Goal: Task Accomplishment & Management: Manage account settings

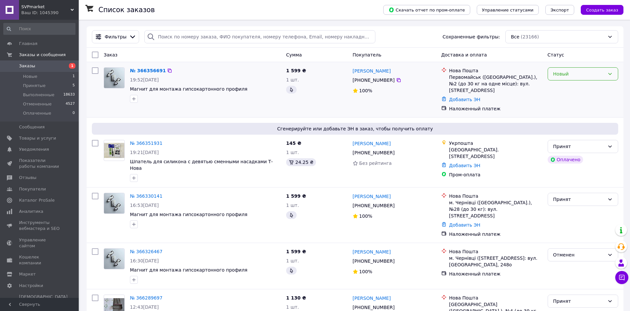
click at [584, 79] on div "Новый" at bounding box center [583, 73] width 71 height 13
click at [571, 86] on li "Принят" at bounding box center [583, 88] width 70 height 12
click at [37, 88] on span "Принятые" at bounding box center [34, 86] width 23 height 6
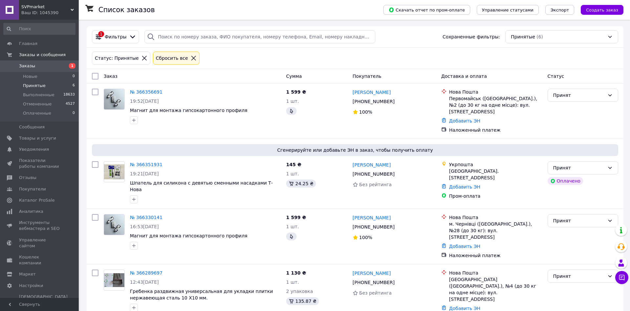
click at [48, 69] on link "Заказы 1" at bounding box center [39, 65] width 79 height 11
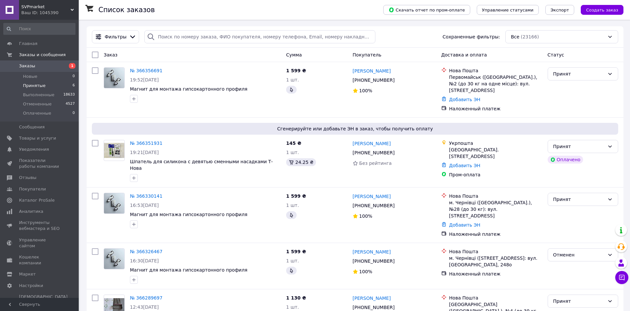
click at [35, 85] on span "Принятые" at bounding box center [34, 86] width 23 height 6
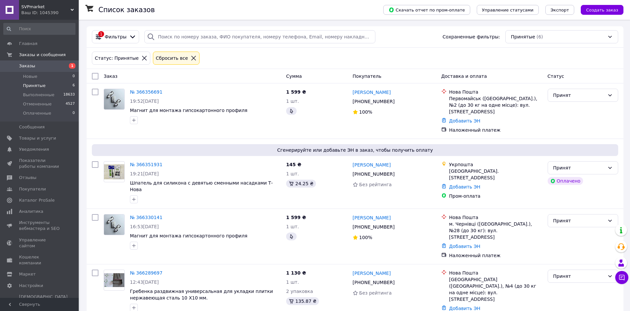
click at [47, 64] on span "Заказы" at bounding box center [40, 66] width 42 height 6
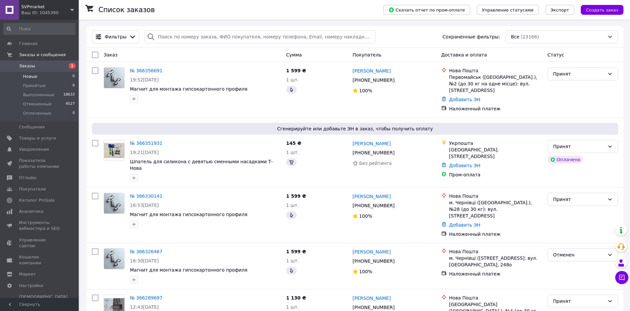
click at [29, 76] on span "Новые" at bounding box center [30, 76] width 14 height 6
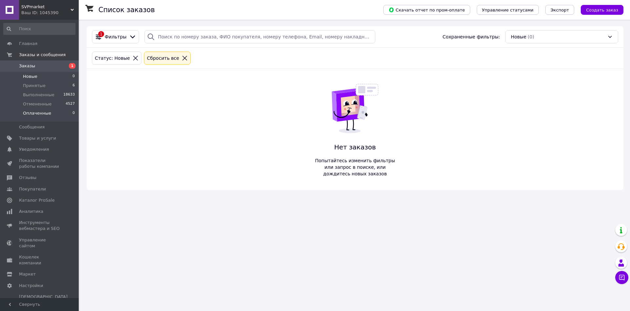
click at [37, 112] on span "Оплаченные" at bounding box center [37, 113] width 28 height 6
click at [33, 65] on span "Заказы" at bounding box center [40, 66] width 42 height 6
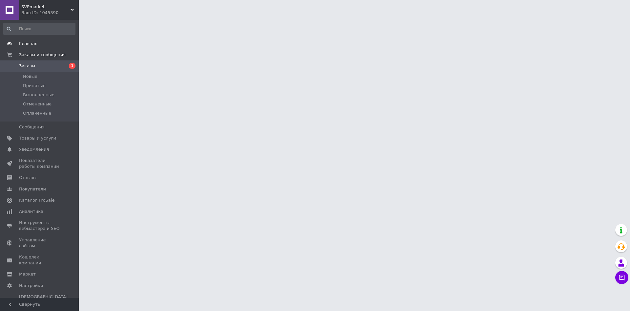
click at [31, 45] on span "Главная" at bounding box center [28, 44] width 18 height 6
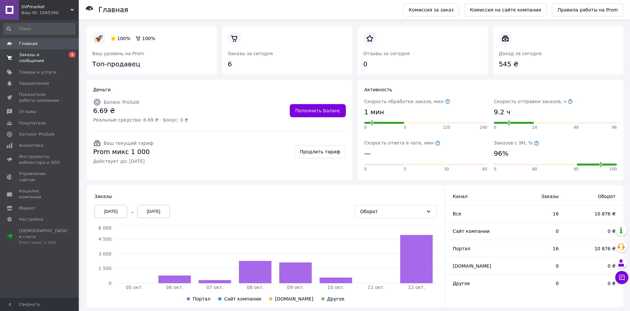
click at [38, 55] on span "Заказы и сообщения" at bounding box center [40, 58] width 42 height 12
